Goal: Task Accomplishment & Management: Manage account settings

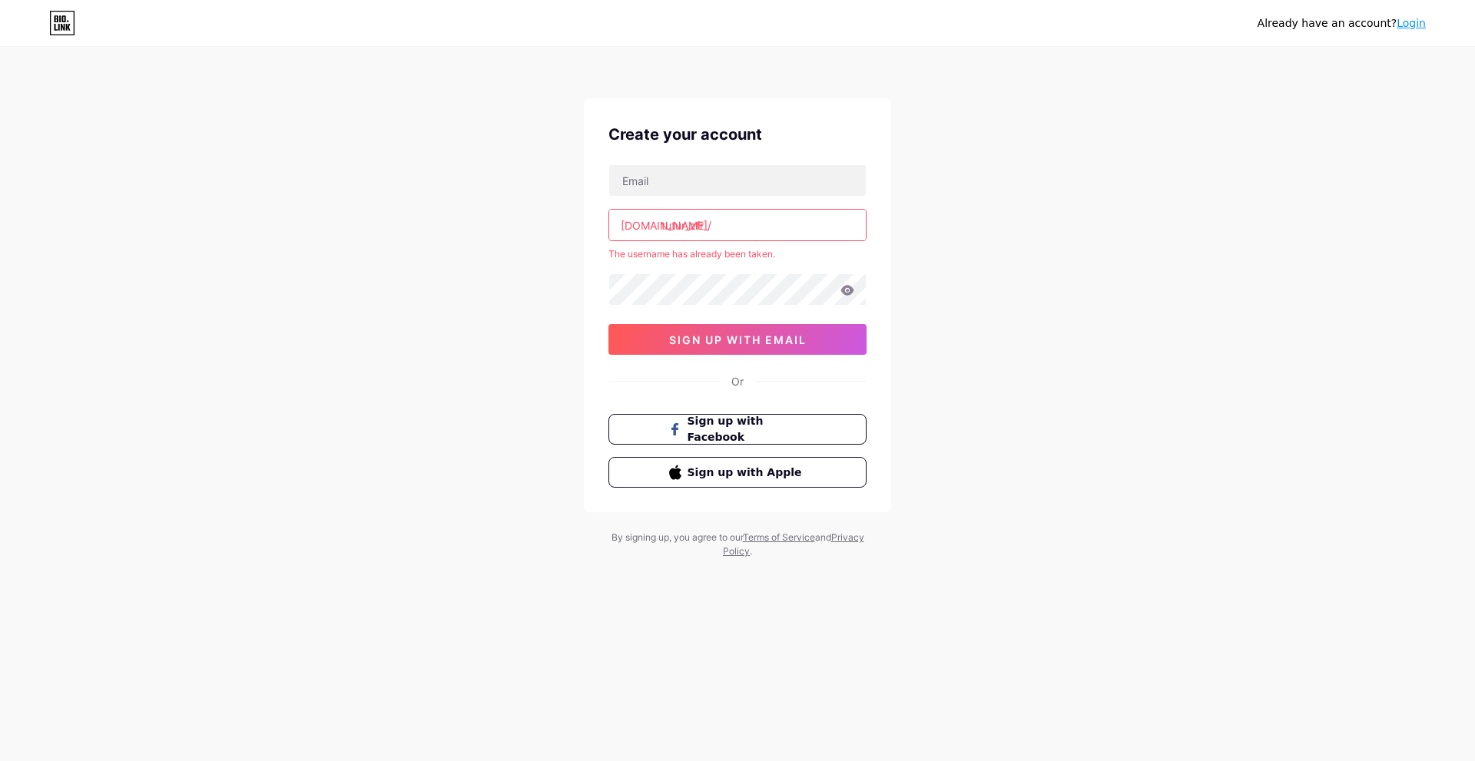
click at [1415, 25] on link "Login" at bounding box center [1411, 23] width 29 height 12
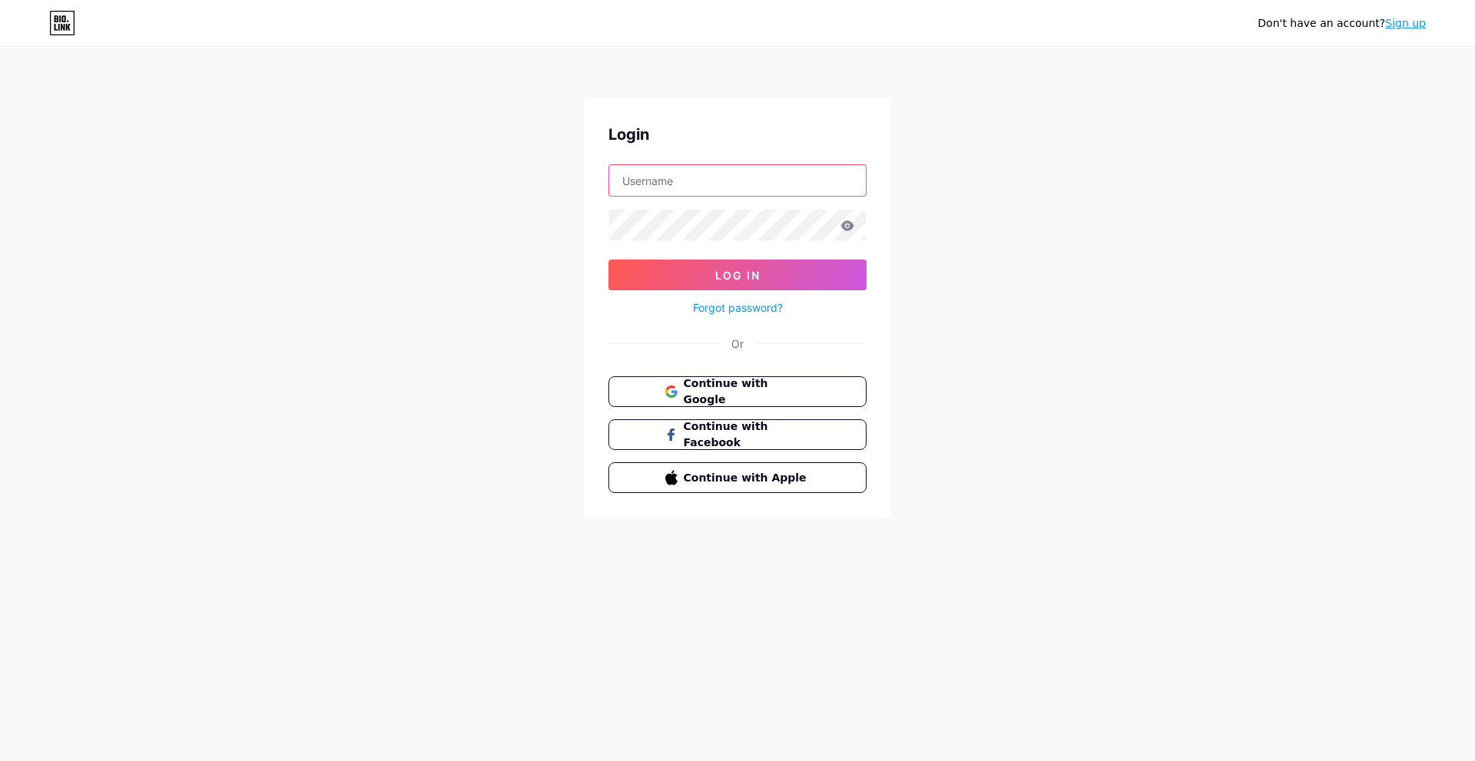
click at [672, 185] on input "text" at bounding box center [737, 180] width 257 height 31
click at [638, 184] on input "text" at bounding box center [737, 180] width 257 height 31
type input "Tutur_zfr_"
click at [675, 277] on button "Log In" at bounding box center [738, 275] width 258 height 31
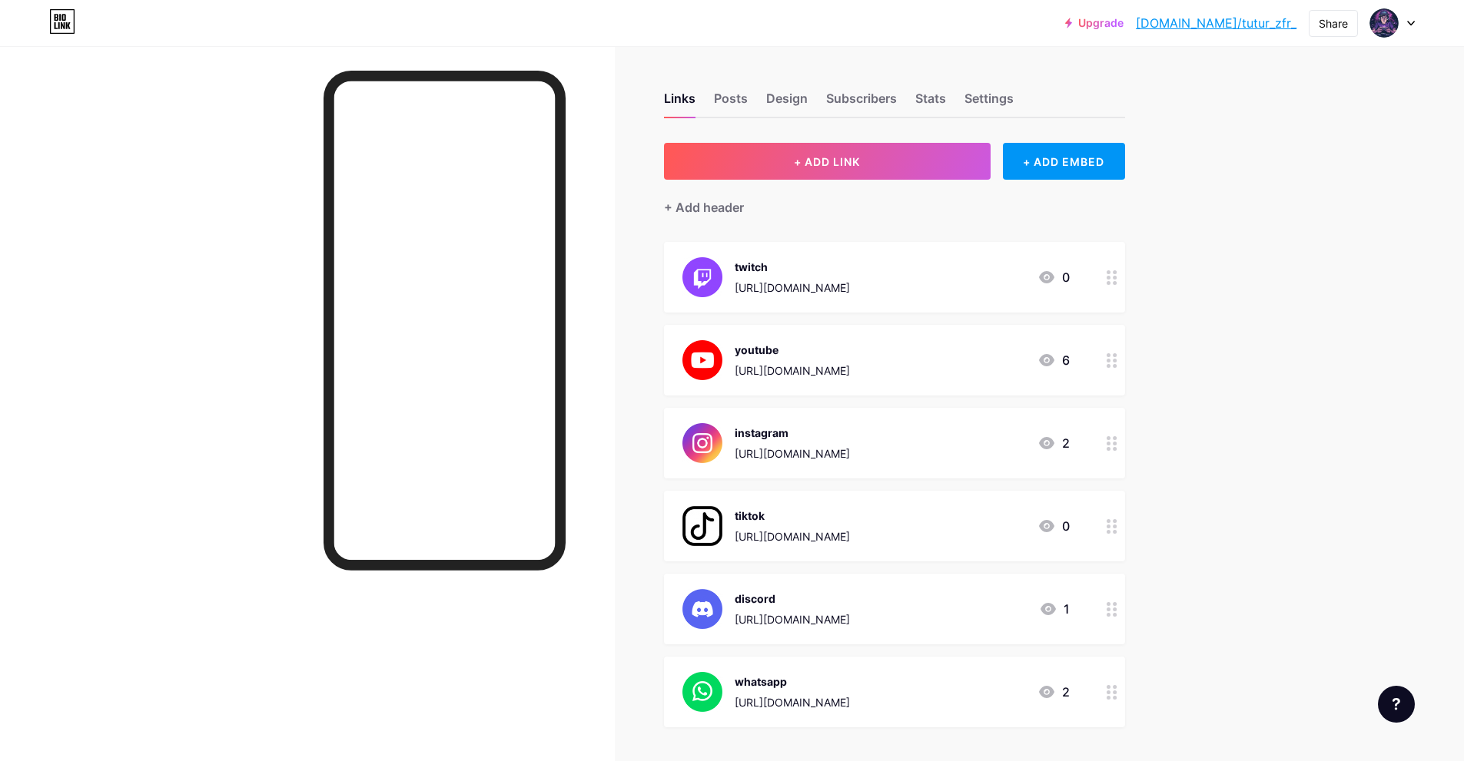
click at [1245, 20] on link "[DOMAIN_NAME]/tutur_zfr_" at bounding box center [1216, 23] width 161 height 18
